Goal: Information Seeking & Learning: Learn about a topic

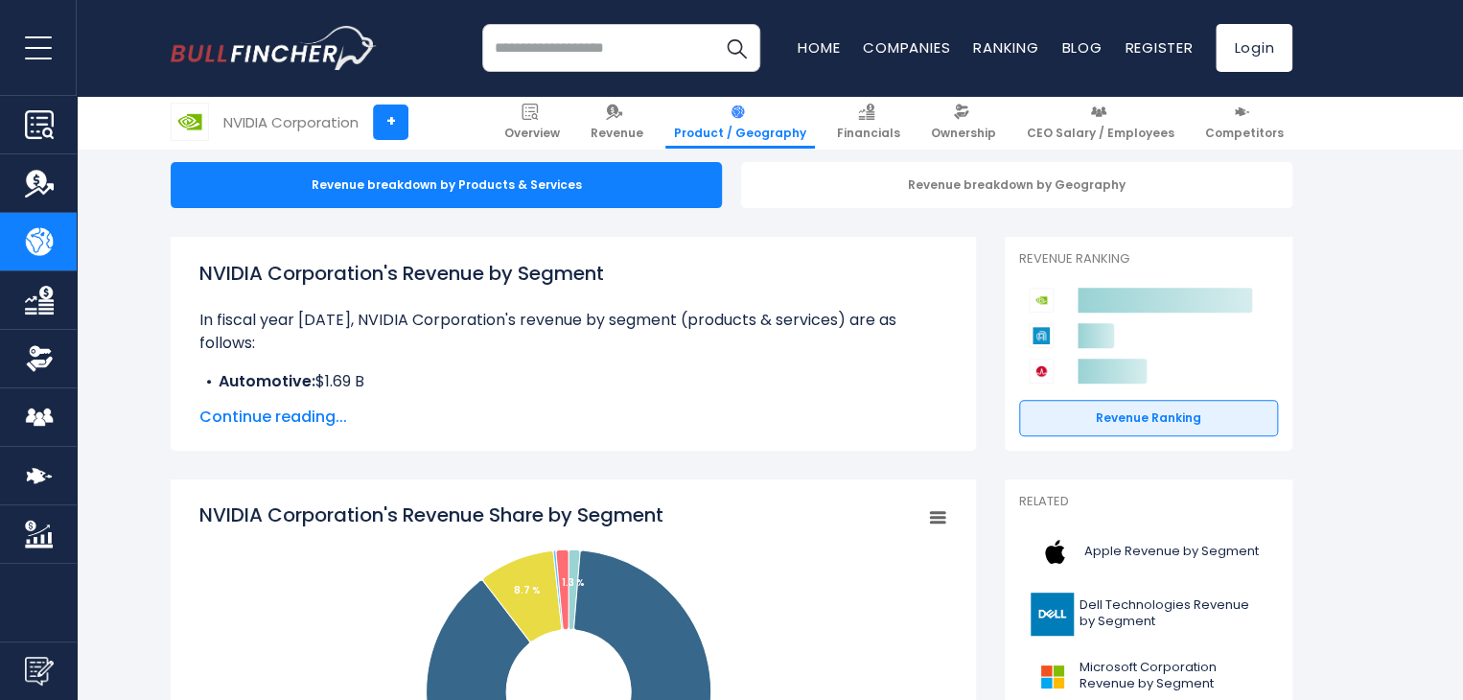
click at [307, 419] on span "Continue reading..." at bounding box center [573, 416] width 748 height 23
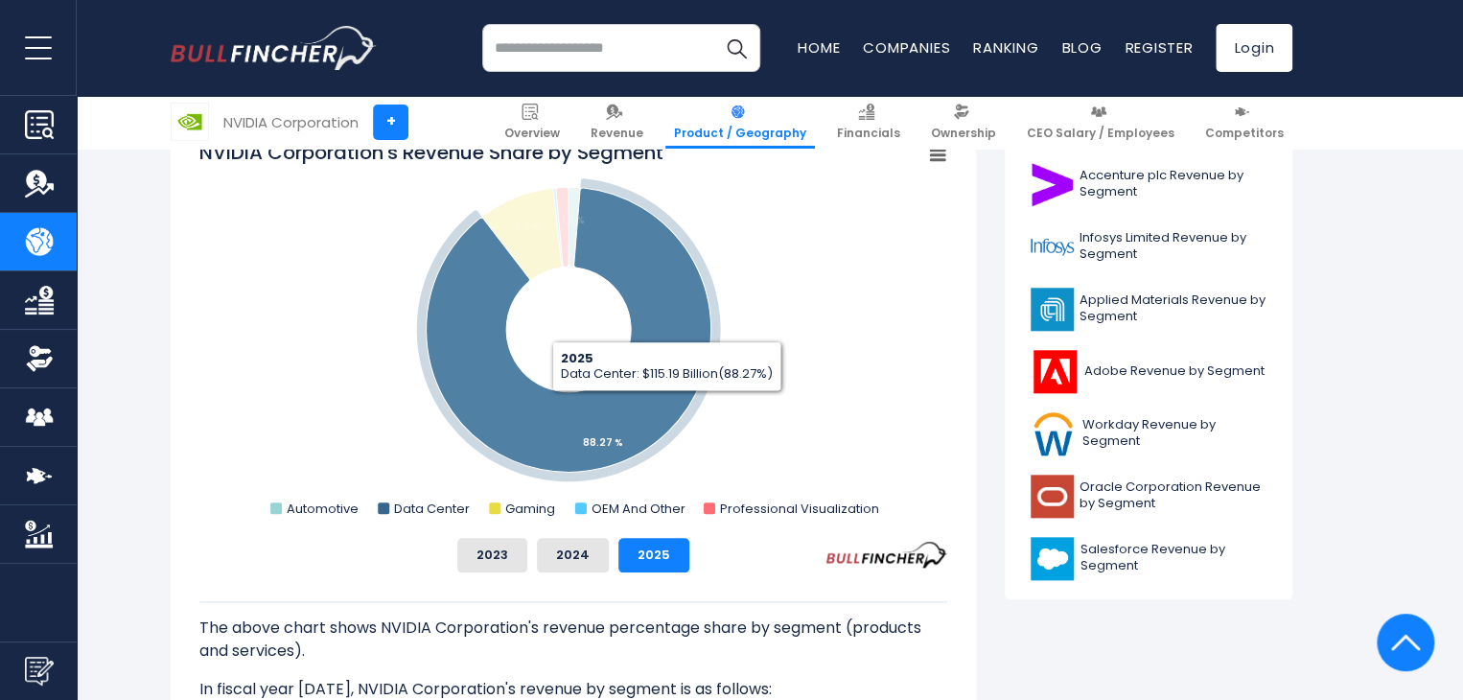
scroll to position [767, 0]
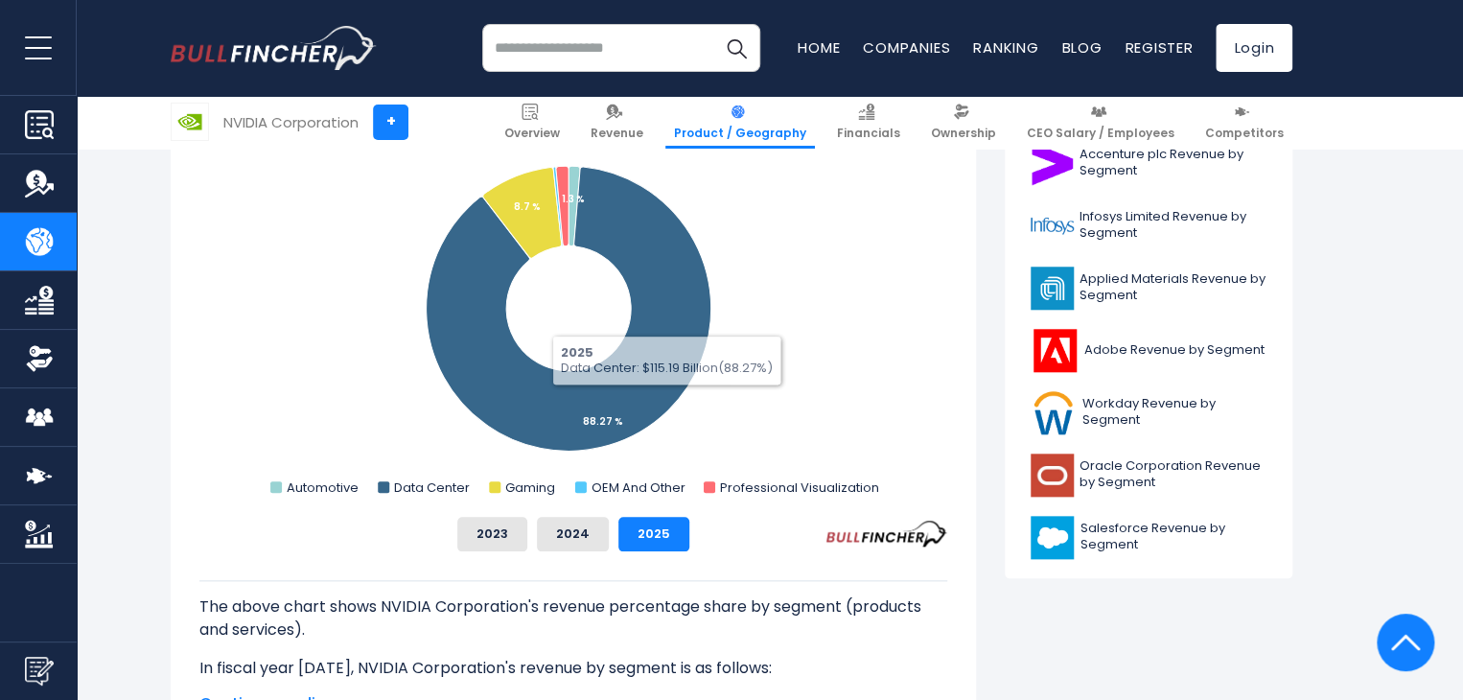
click at [578, 557] on div "The above chart shows NVIDIA Corporation's revenue percentage share by segment …" at bounding box center [573, 615] width 748 height 128
click at [576, 538] on button "2024" at bounding box center [573, 534] width 72 height 35
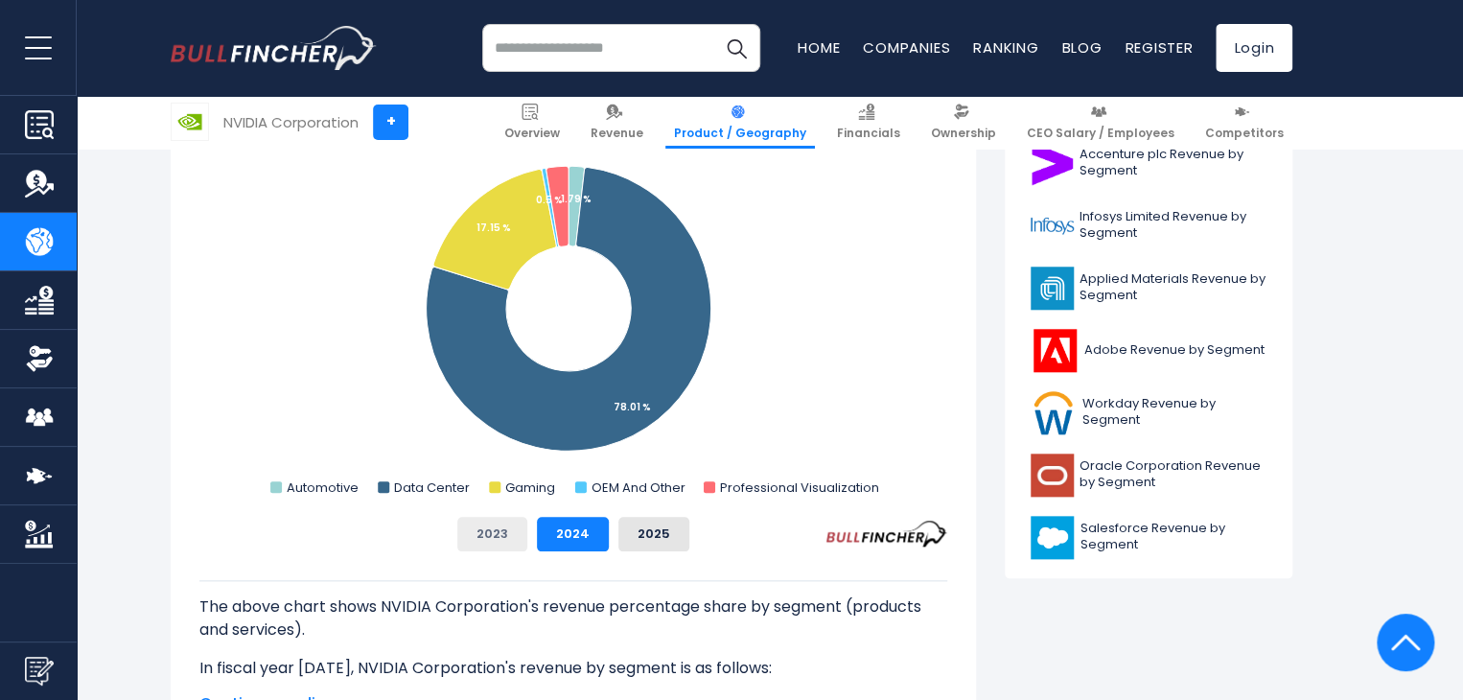
click at [469, 538] on button "2023" at bounding box center [492, 534] width 70 height 35
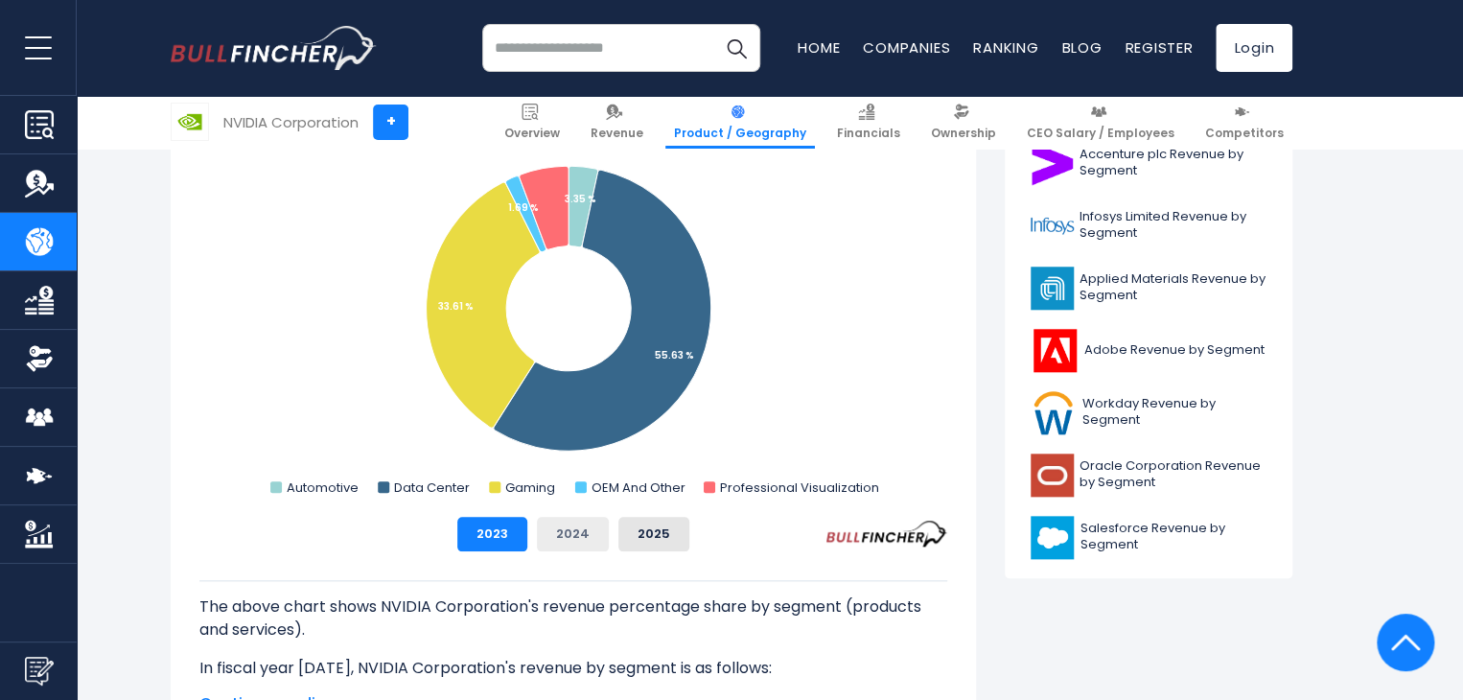
click at [561, 528] on button "2024" at bounding box center [573, 534] width 72 height 35
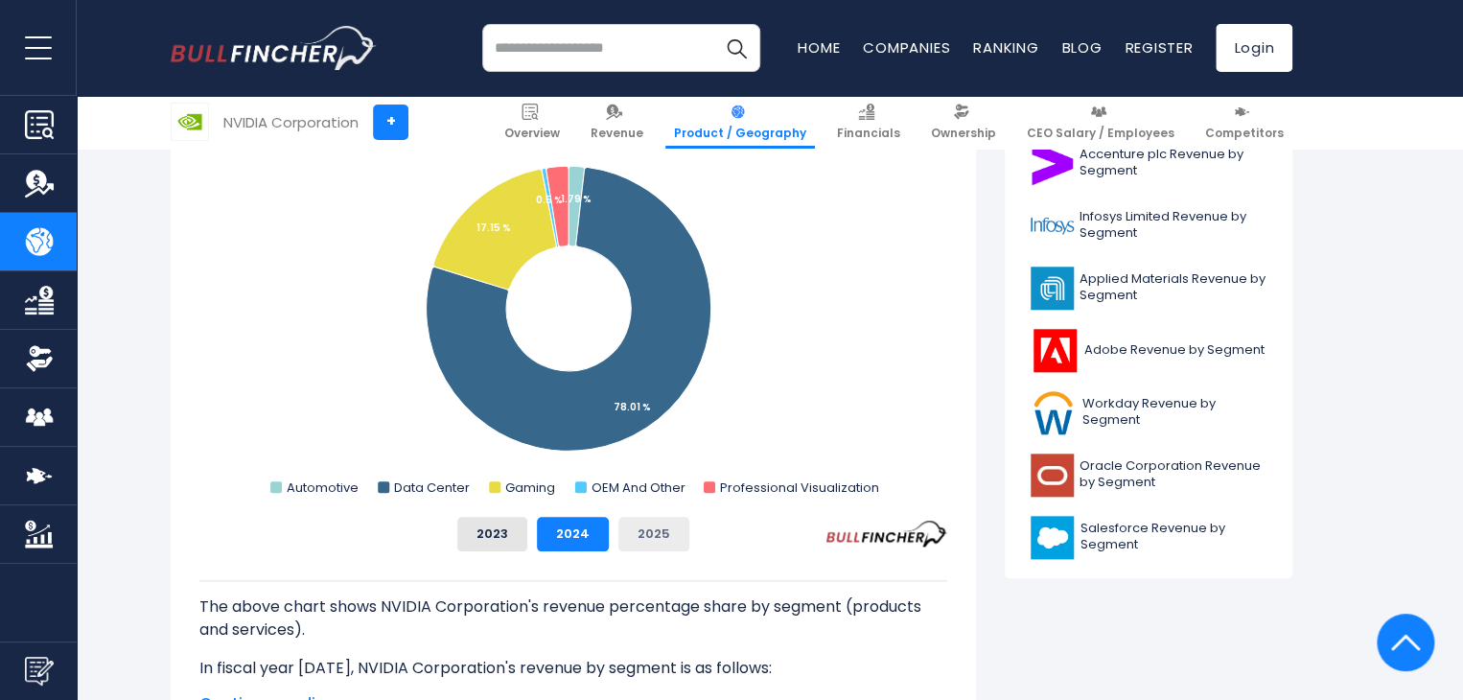
click at [675, 533] on button "2025" at bounding box center [653, 534] width 71 height 35
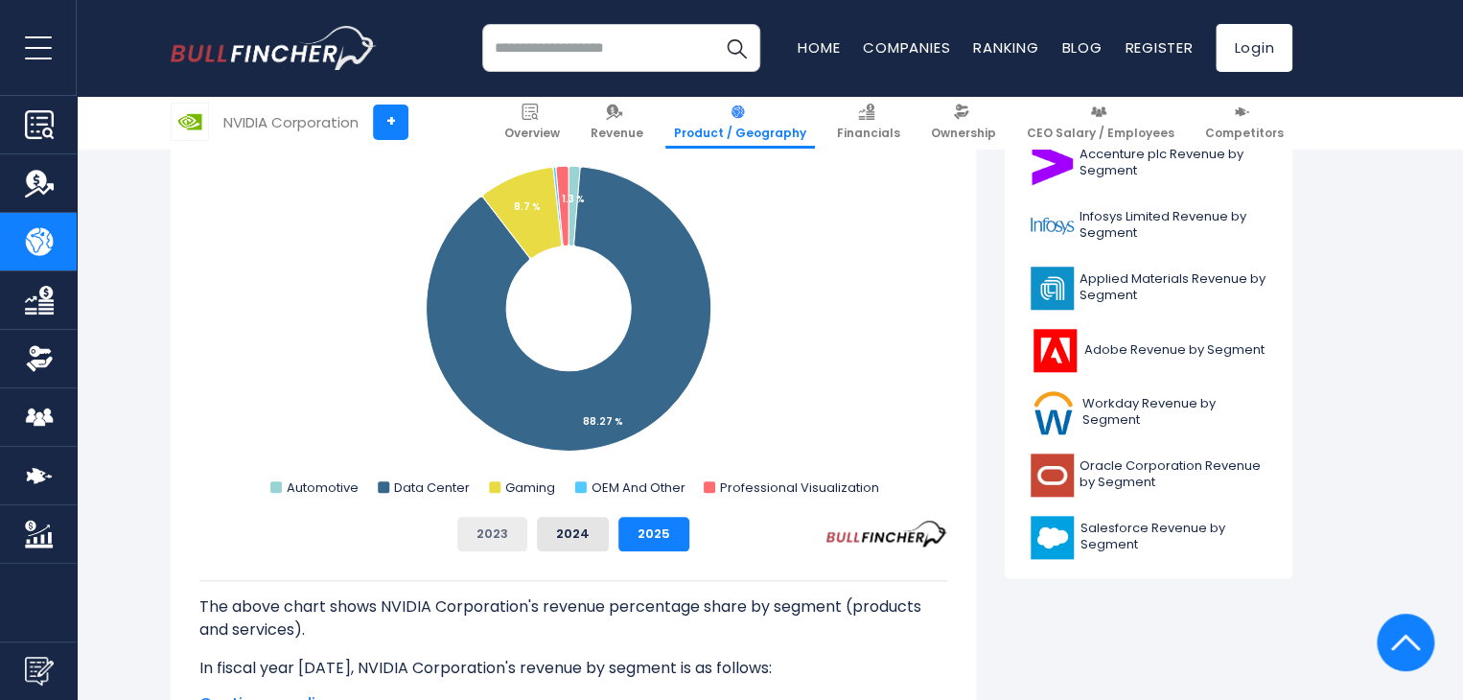
click at [472, 542] on button "2023" at bounding box center [492, 534] width 70 height 35
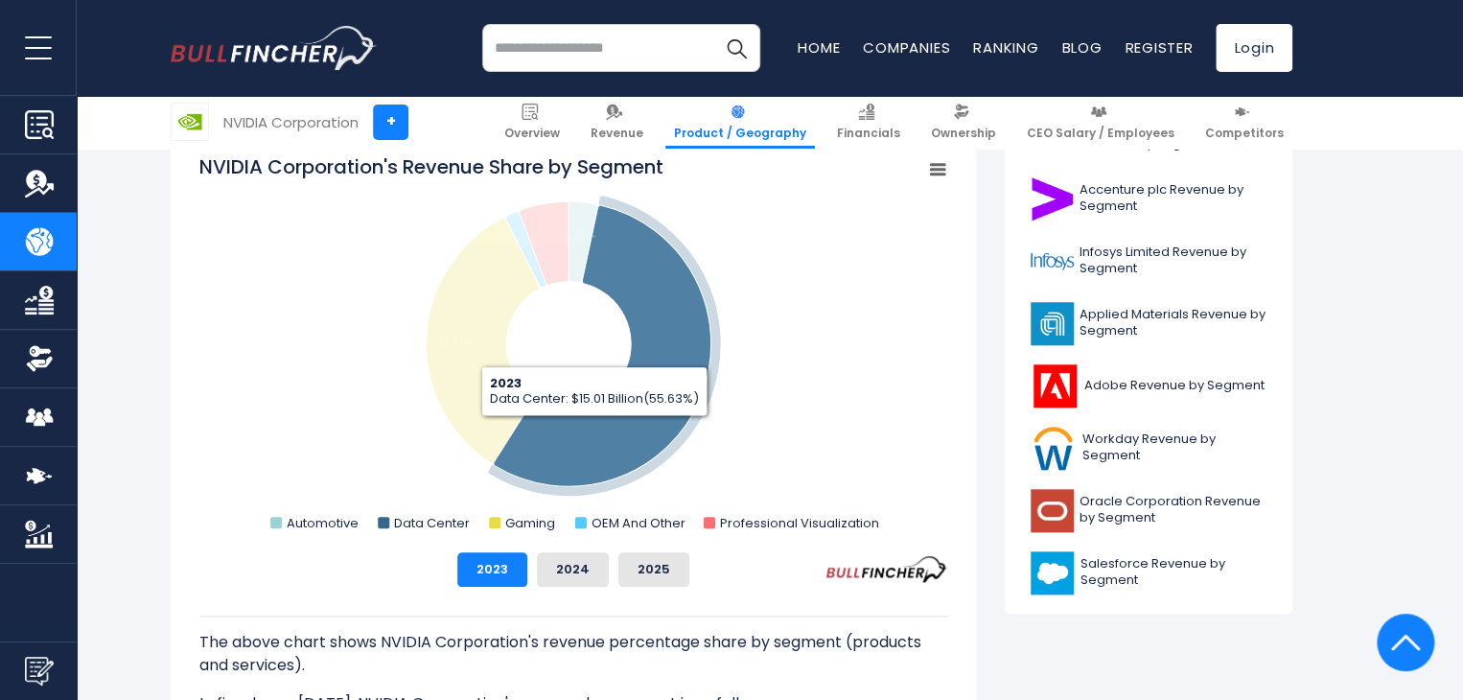
scroll to position [671, 0]
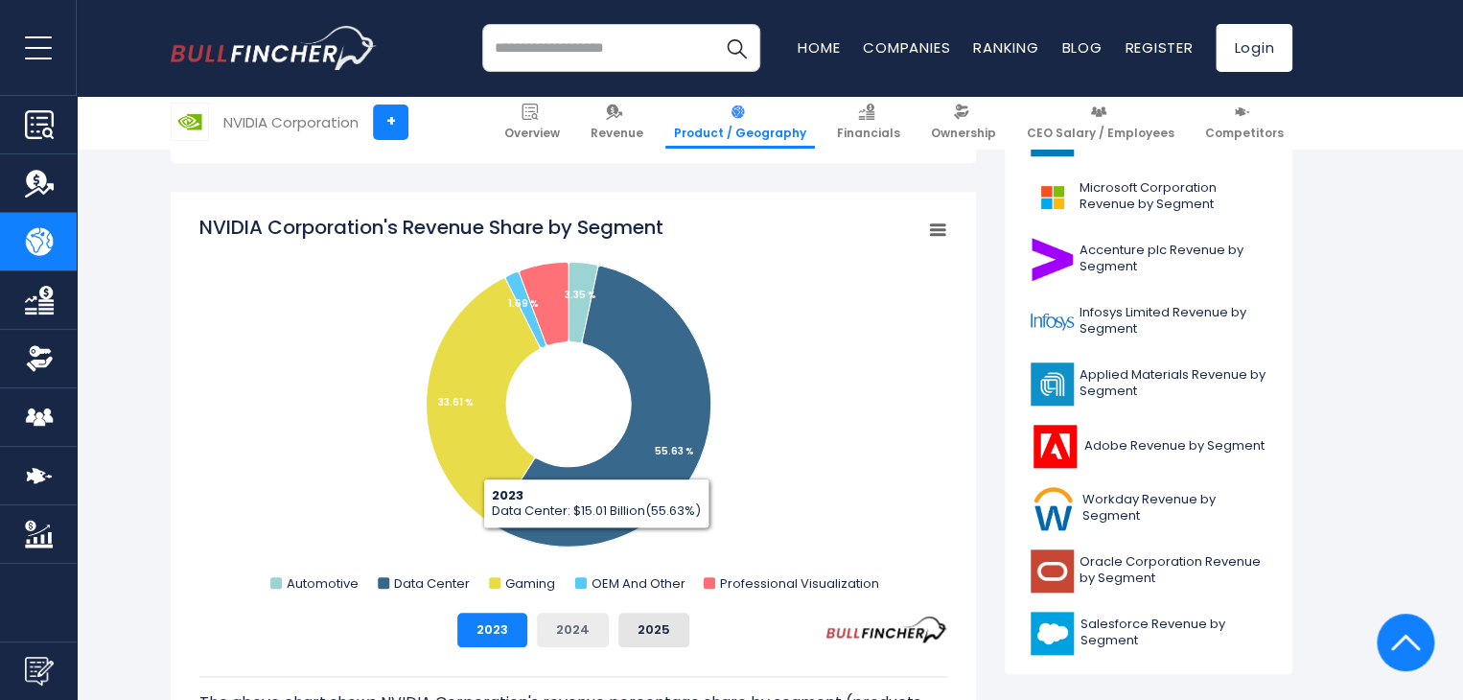
click at [579, 630] on button "2024" at bounding box center [573, 629] width 72 height 35
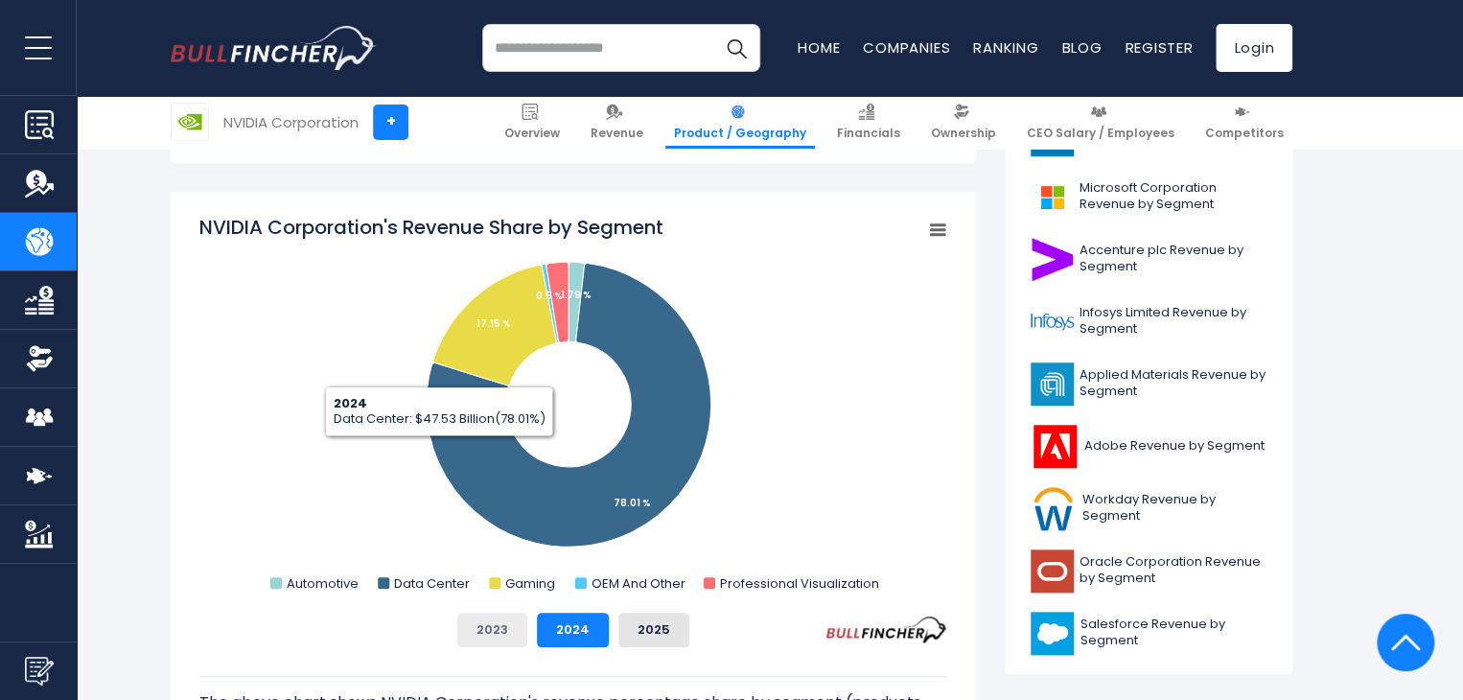
click at [511, 641] on button "2023" at bounding box center [492, 629] width 70 height 35
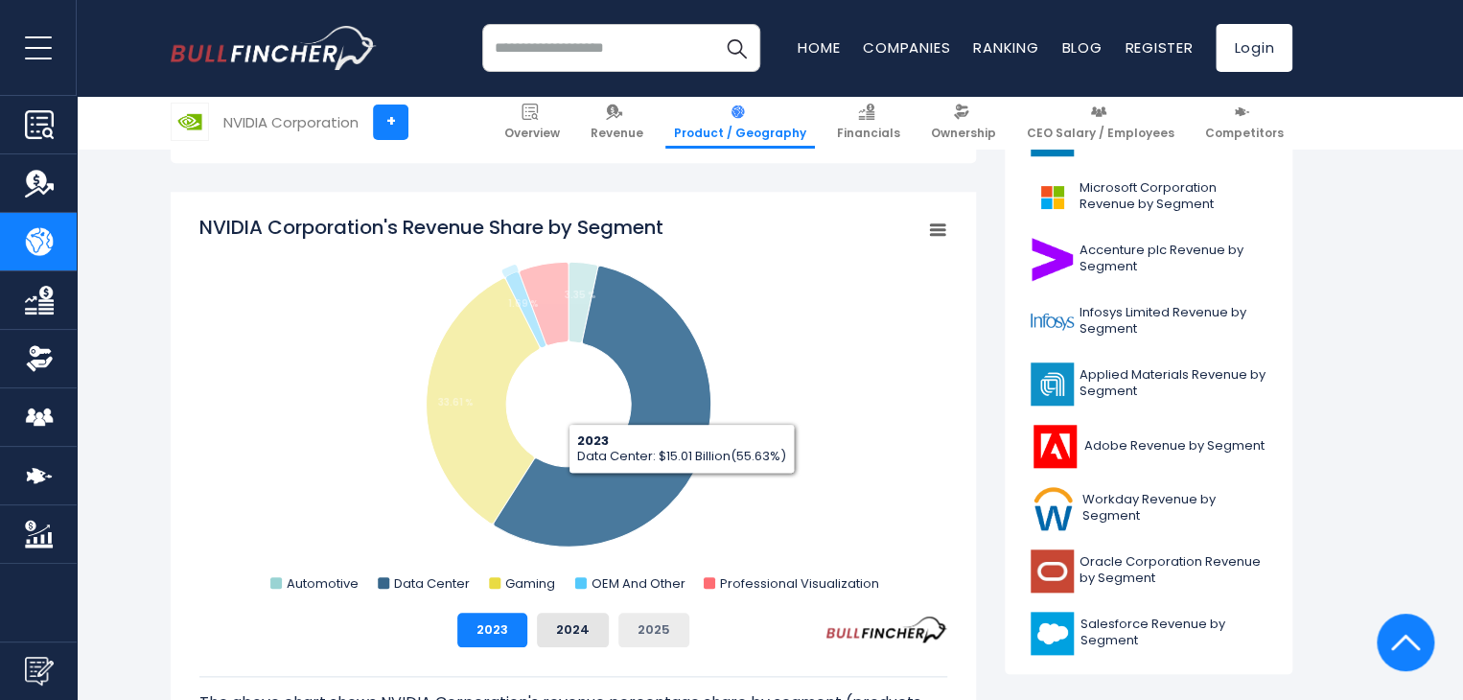
click at [664, 638] on button "2025" at bounding box center [653, 629] width 71 height 35
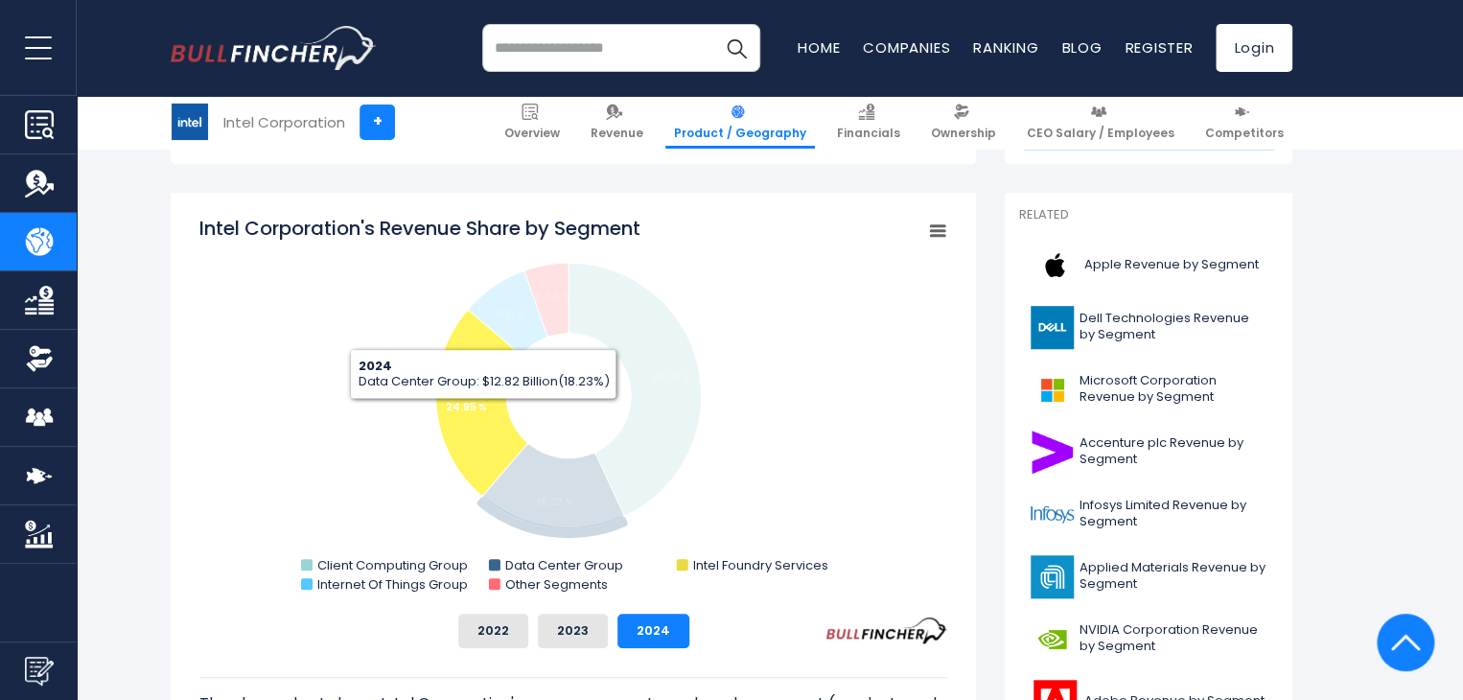
scroll to position [479, 0]
